Goal: Task Accomplishment & Management: Manage account settings

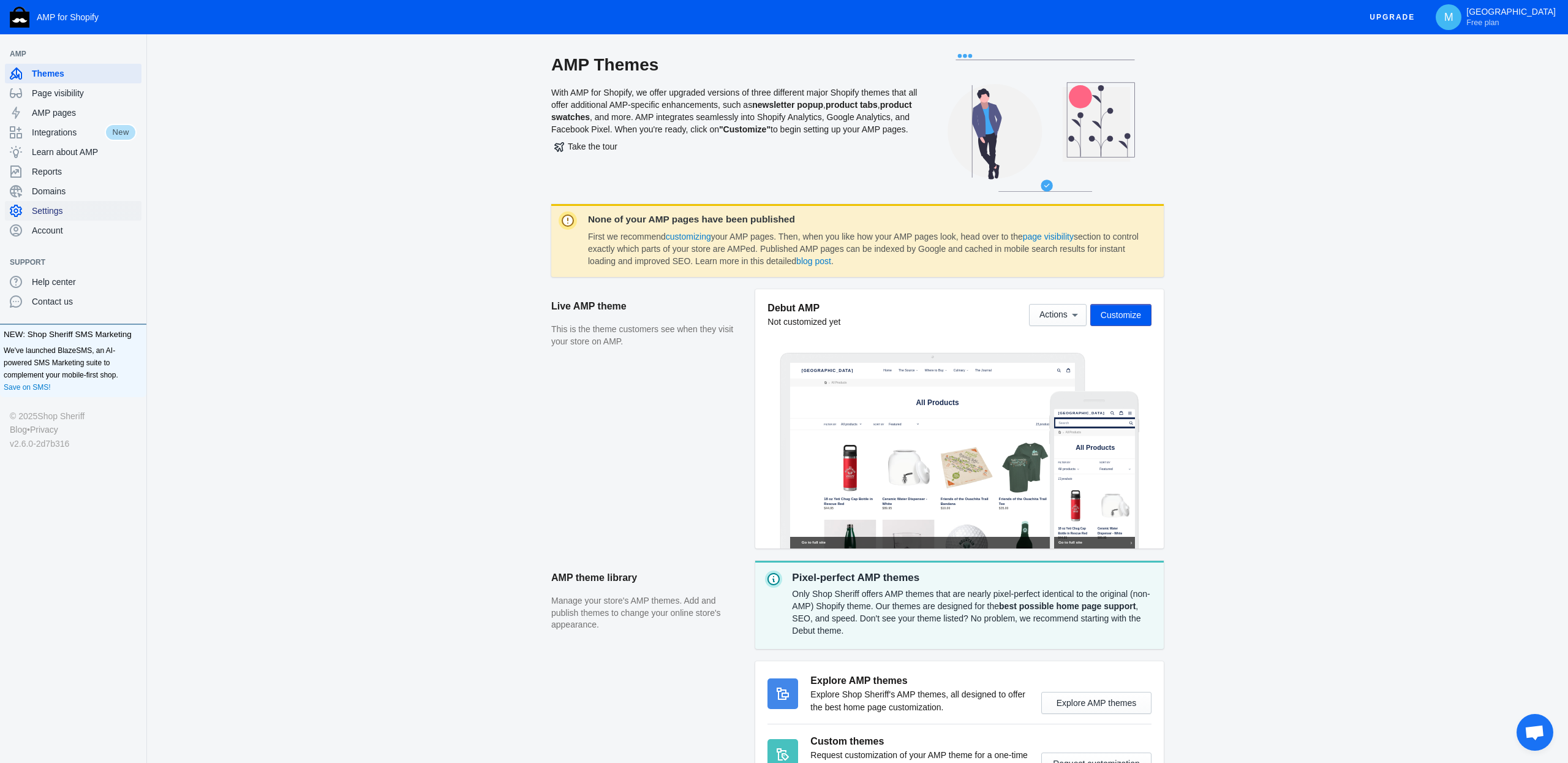
click at [89, 214] on span "Settings" at bounding box center [84, 211] width 105 height 12
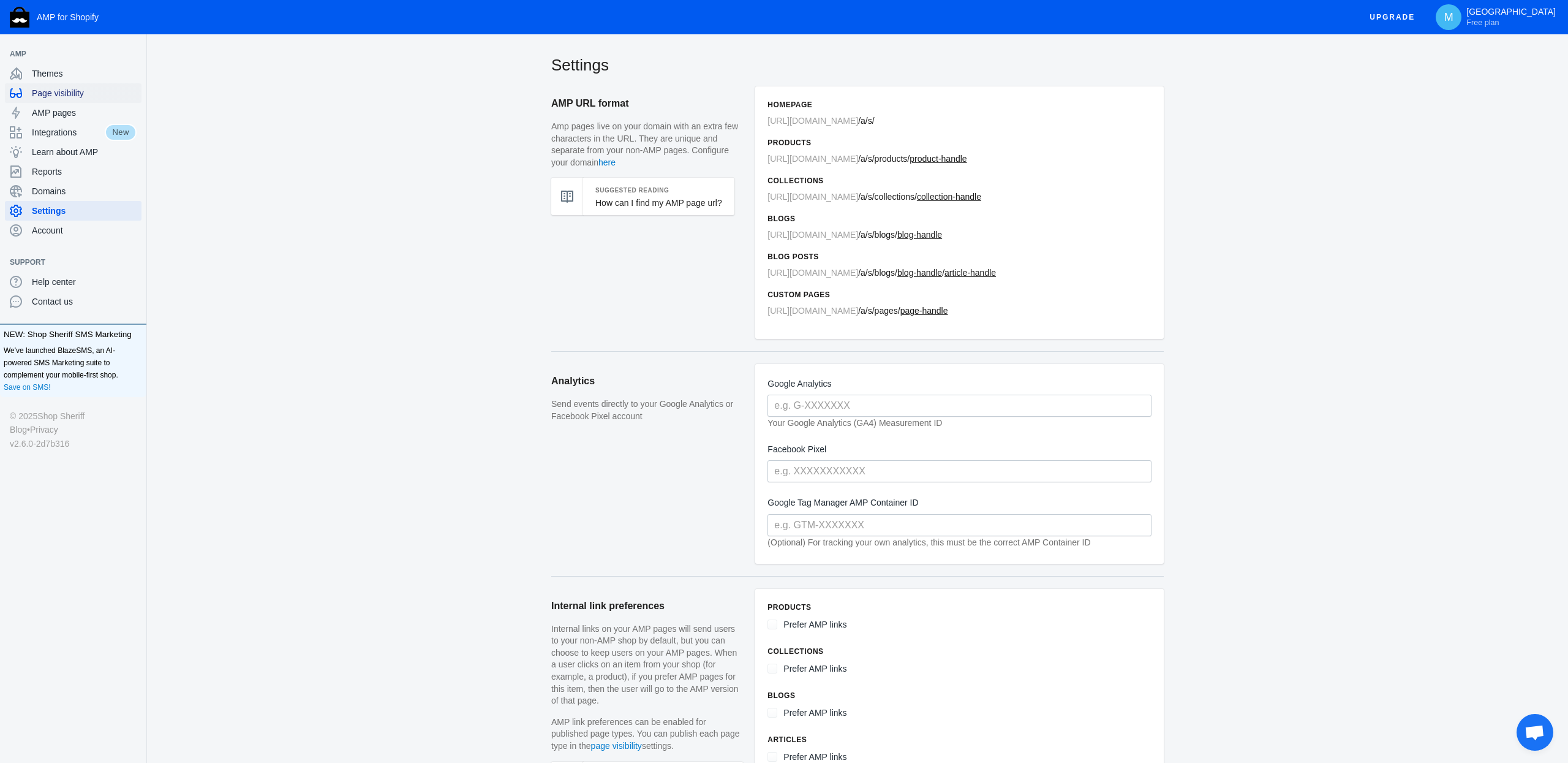
click at [76, 93] on span "Page visibility" at bounding box center [84, 93] width 105 height 12
